Goal: Information Seeking & Learning: Find specific fact

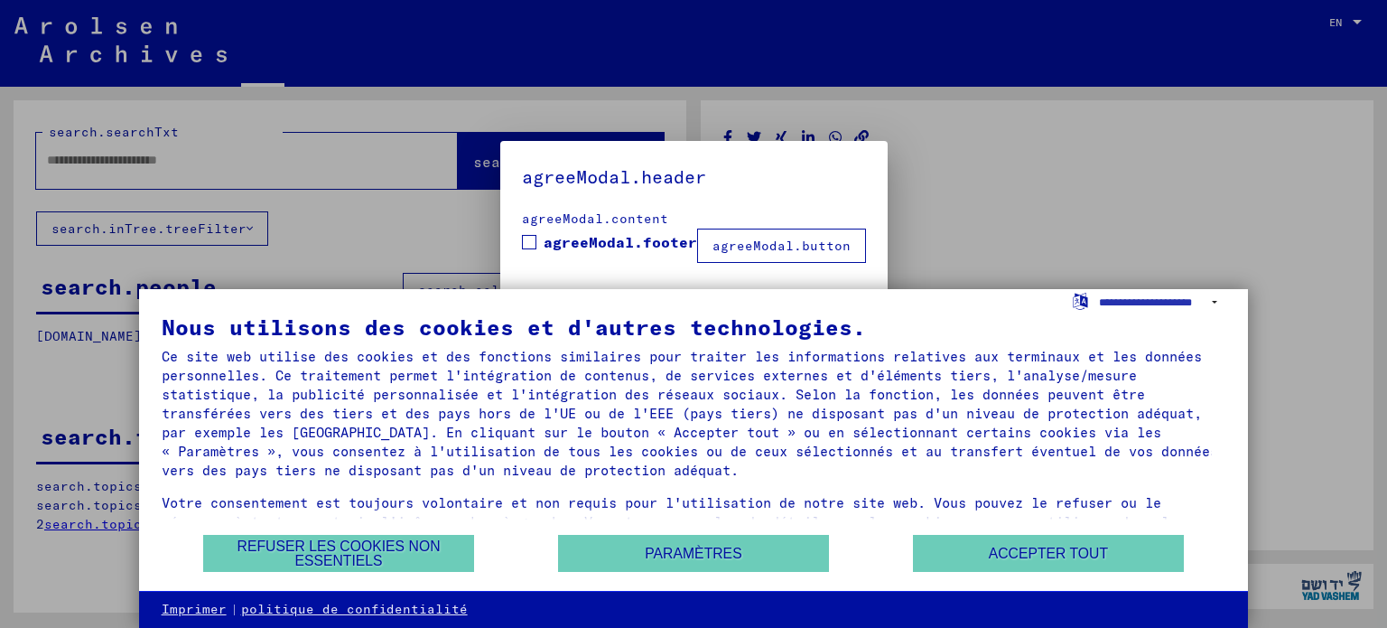
type input "********"
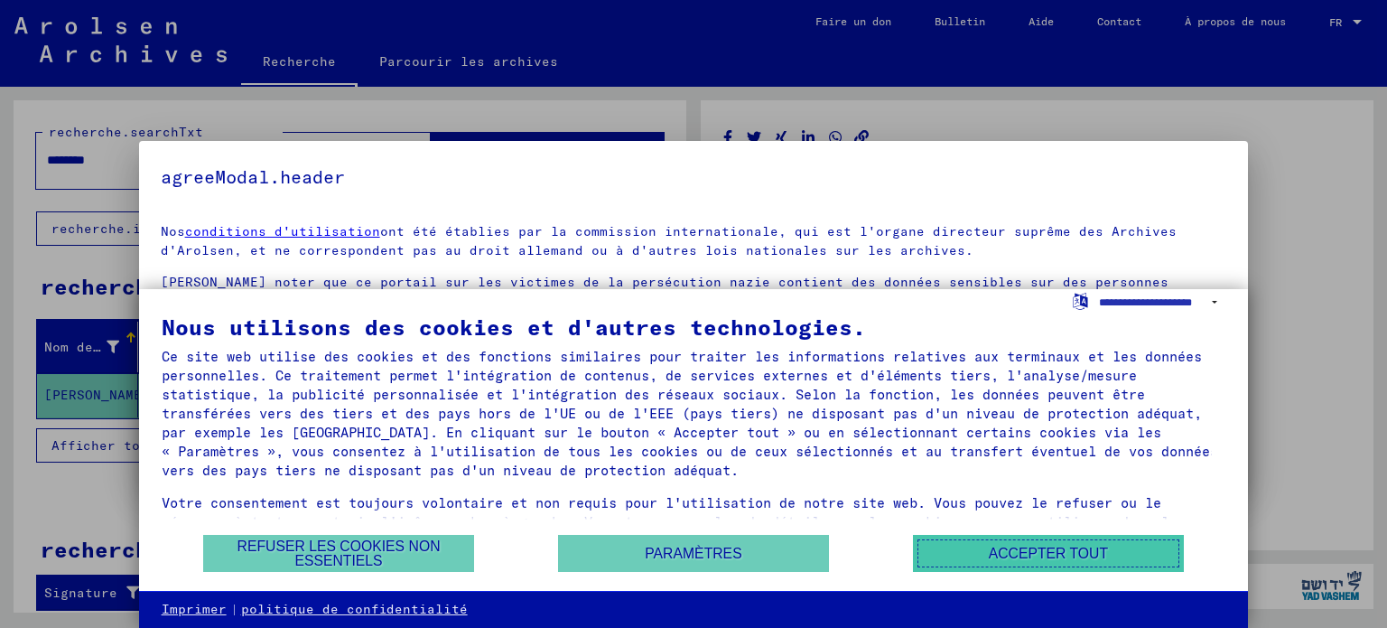
click at [1052, 555] on font "Accepter tout" at bounding box center [1048, 552] width 119 height 15
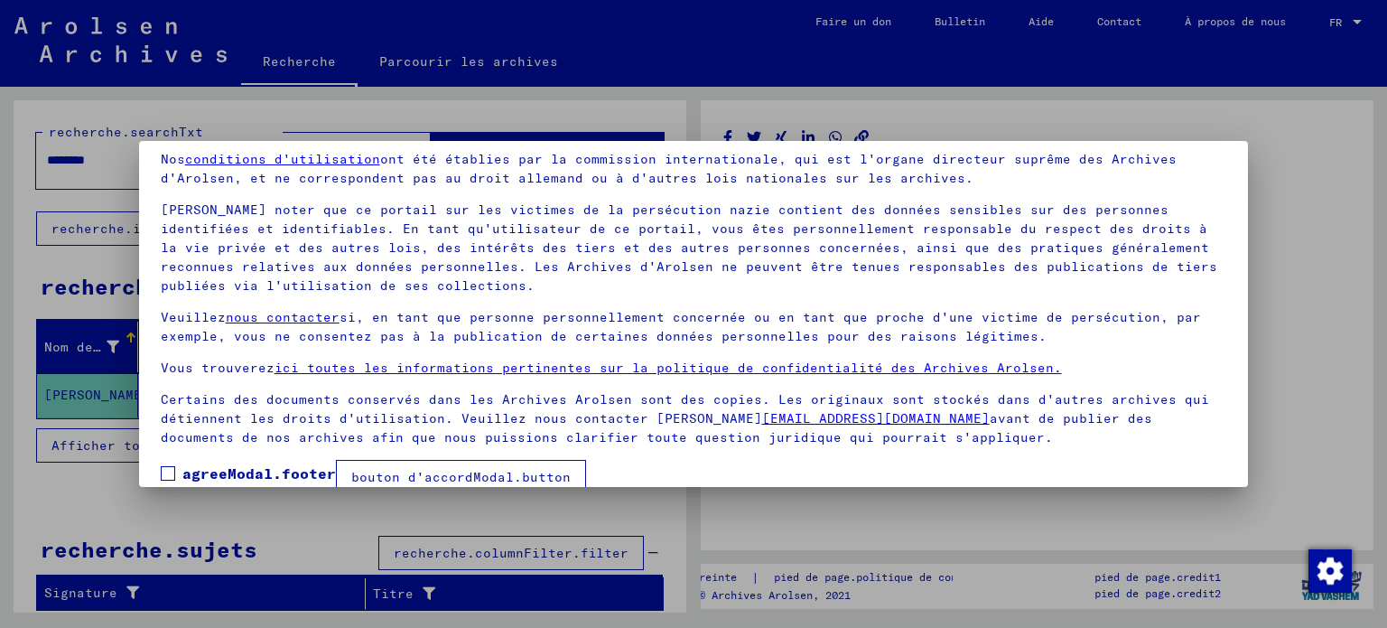
scroll to position [101, 0]
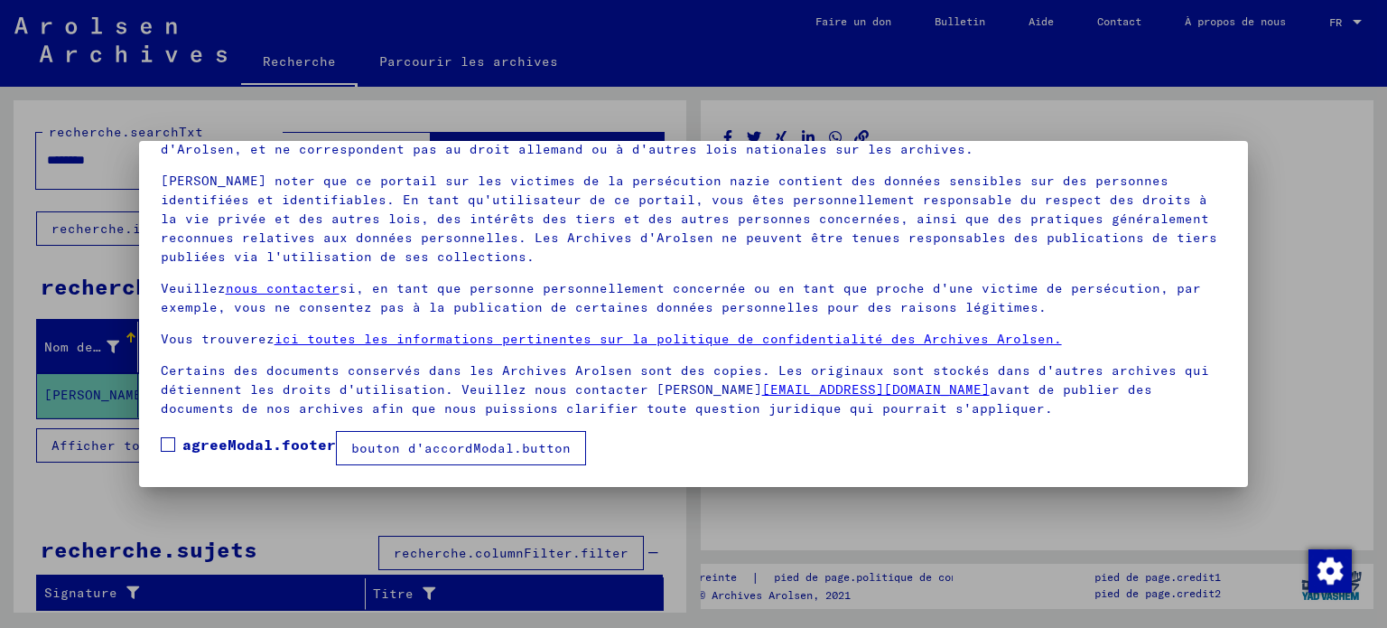
click at [410, 447] on font "bouton d'accordModal.button" at bounding box center [460, 448] width 219 height 16
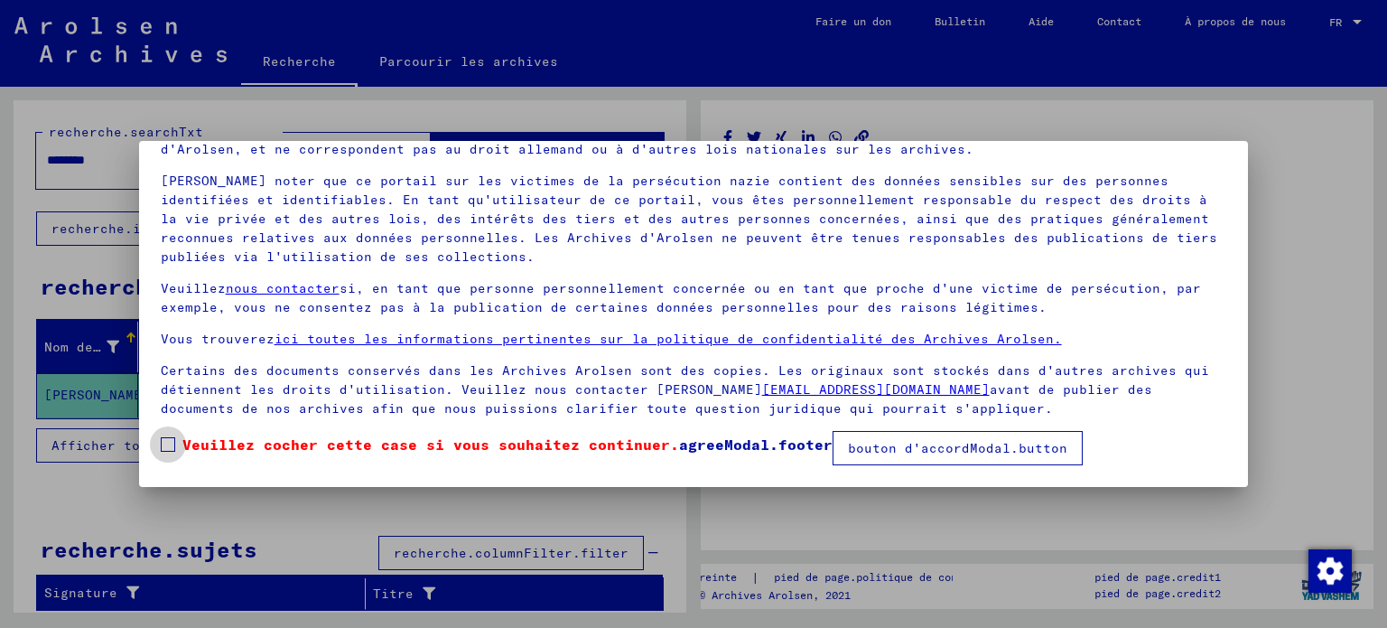
click at [163, 447] on span at bounding box center [168, 444] width 14 height 14
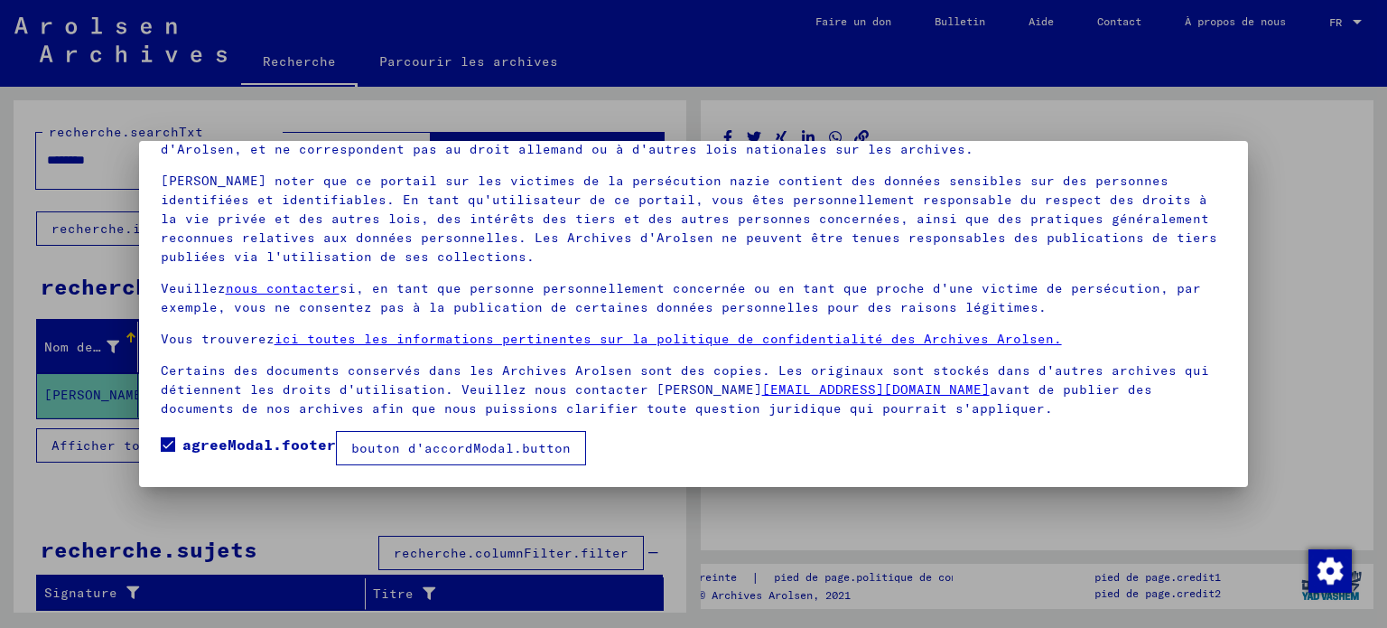
click at [527, 438] on button "bouton d'accordModal.button" at bounding box center [461, 448] width 250 height 34
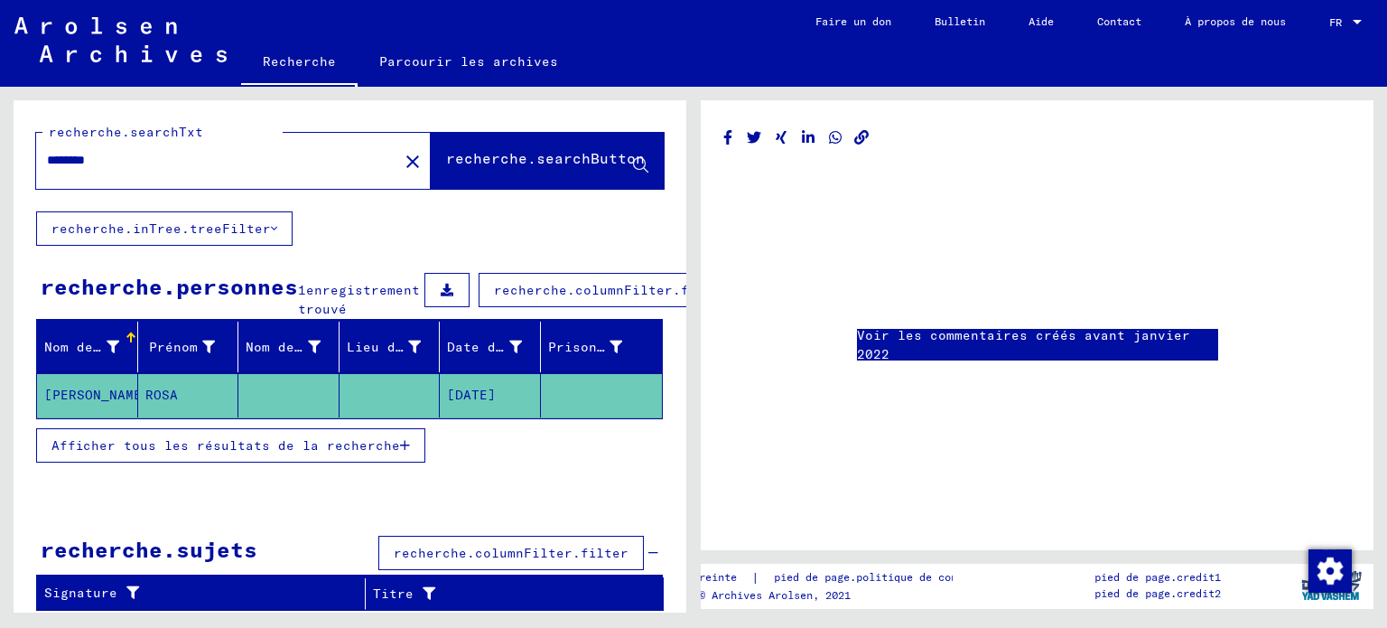
scroll to position [0, 0]
click at [336, 453] on font "Afficher tous les résultats de la recherche" at bounding box center [225, 445] width 349 height 16
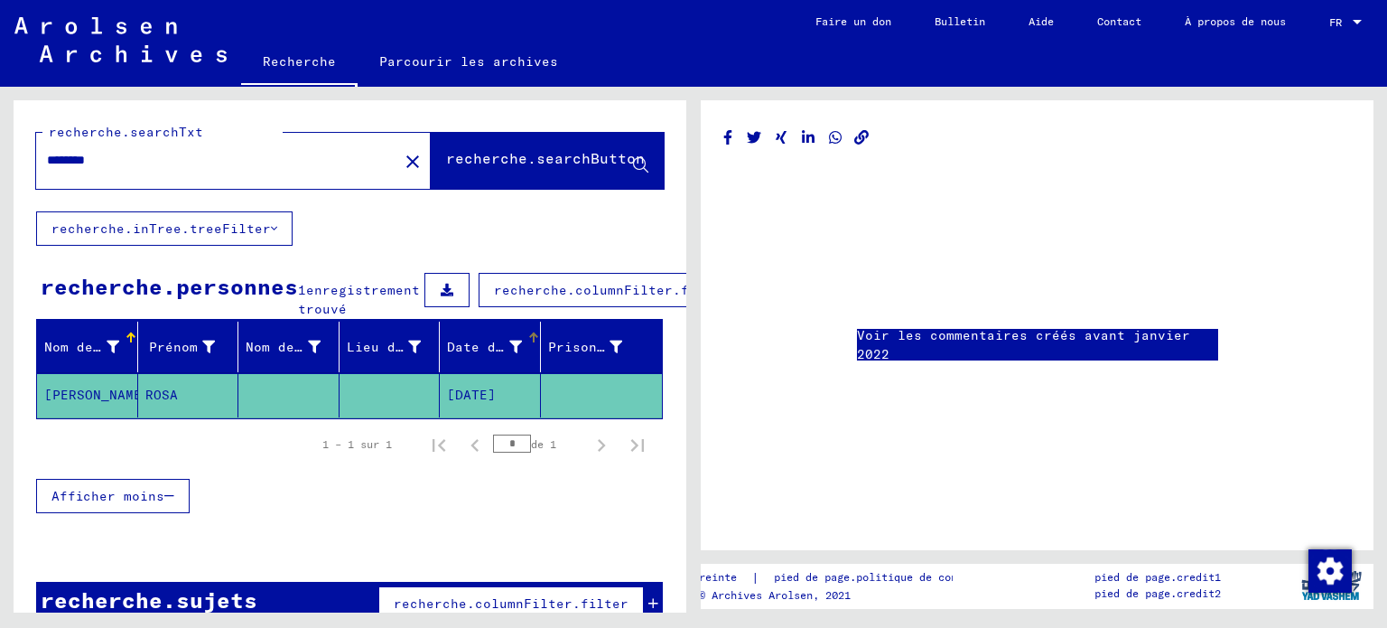
click at [470, 355] on font "Date de naissance" at bounding box center [516, 347] width 138 height 16
drag, startPoint x: 470, startPoint y: 366, endPoint x: 485, endPoint y: 354, distance: 19.3
click at [485, 354] on div "Date de naissance" at bounding box center [484, 347] width 75 height 19
click at [529, 343] on div at bounding box center [531, 340] width 5 height 5
click at [528, 343] on div at bounding box center [533, 337] width 11 height 11
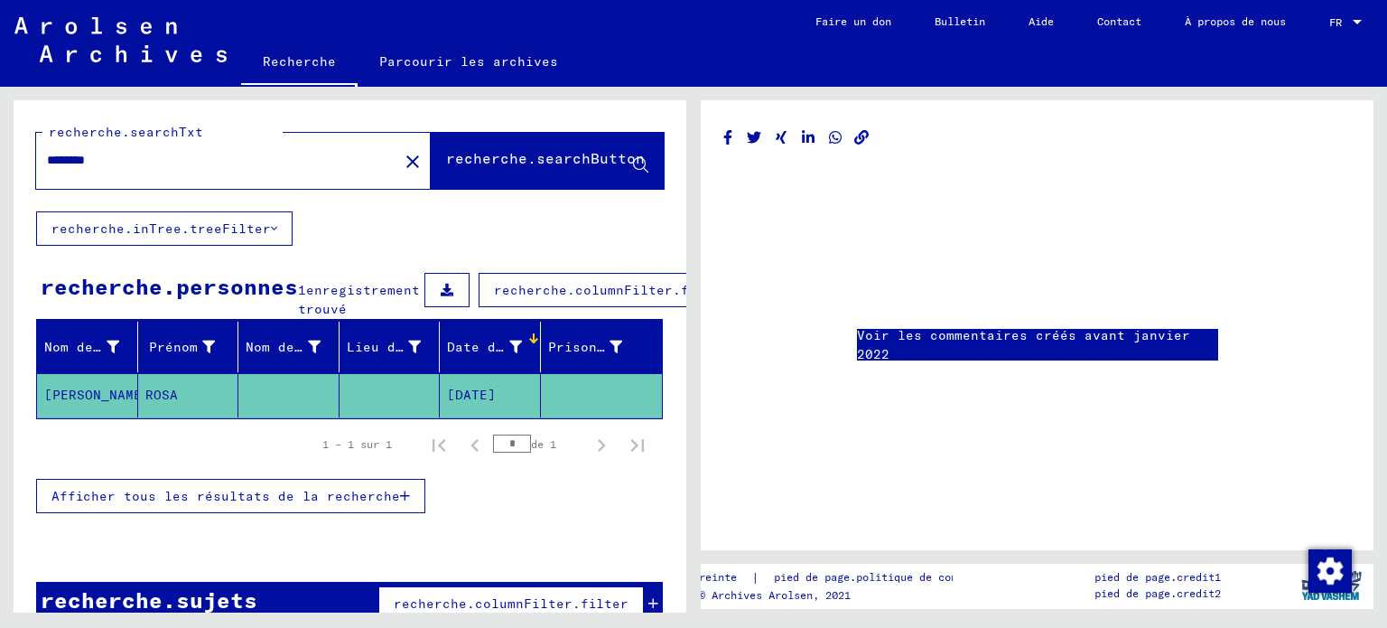
click at [810, 456] on div "Voir les commentaires créés avant janvier 2022" at bounding box center [1037, 325] width 673 height 450
click at [76, 403] on font "[PERSON_NAME]" at bounding box center [97, 395] width 106 height 16
click at [158, 403] on font "ROSA" at bounding box center [161, 395] width 33 height 16
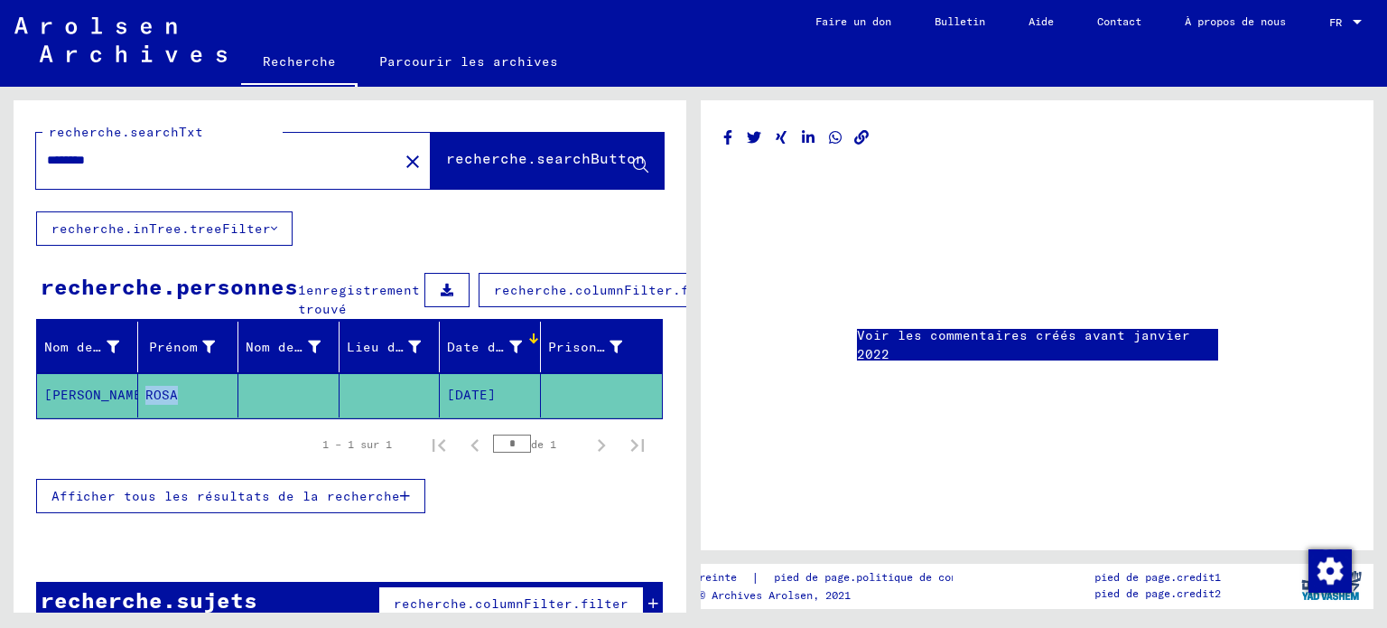
click at [158, 403] on font "ROSA" at bounding box center [161, 395] width 33 height 16
click at [149, 454] on div "1 – 1 sur 1 * de 1" at bounding box center [349, 444] width 627 height 51
click at [458, 58] on font "Parcourir les archives" at bounding box center [468, 61] width 179 height 16
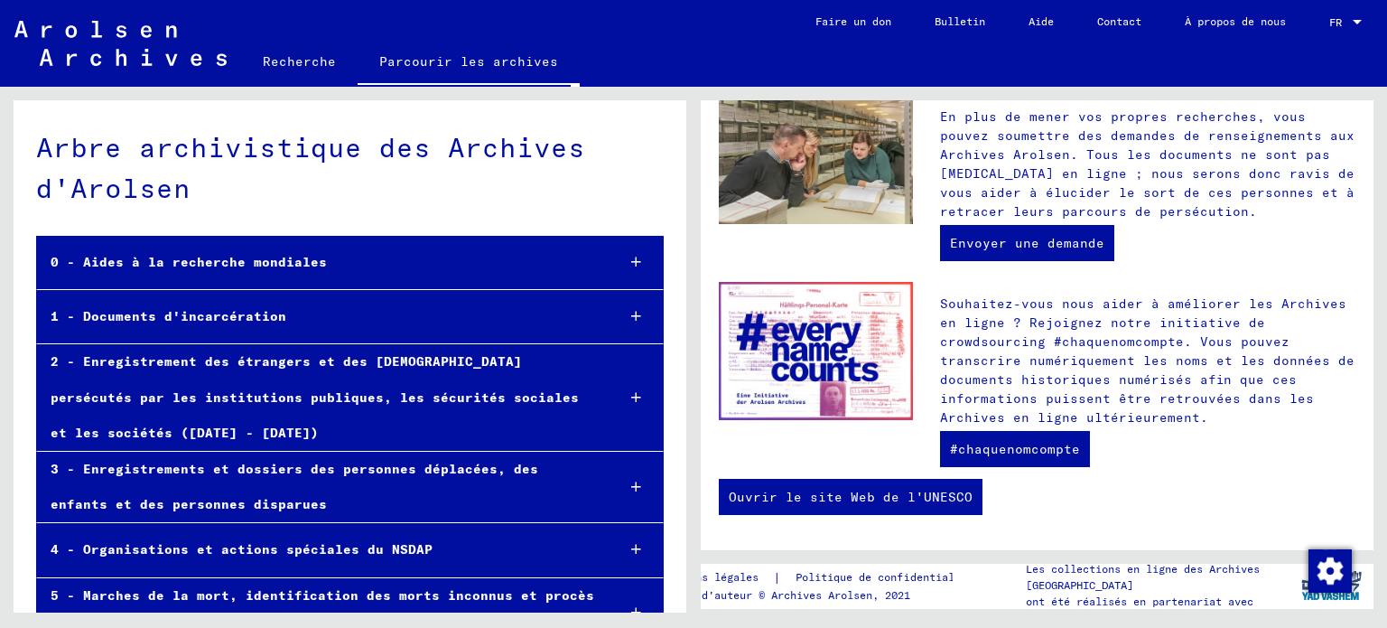
scroll to position [301, 0]
